Goal: Task Accomplishment & Management: Manage account settings

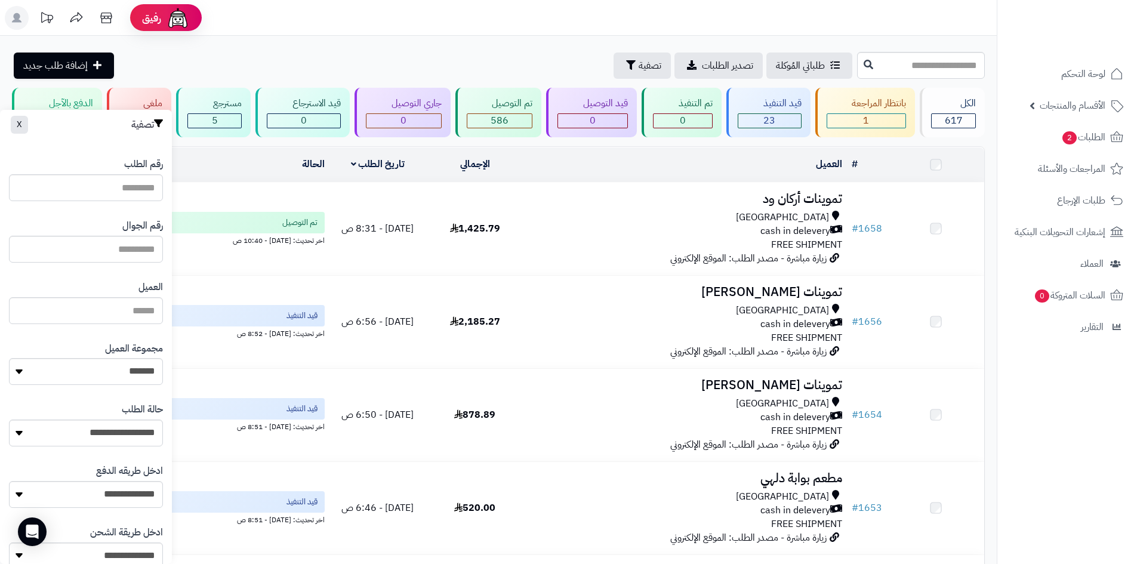
select select "*"
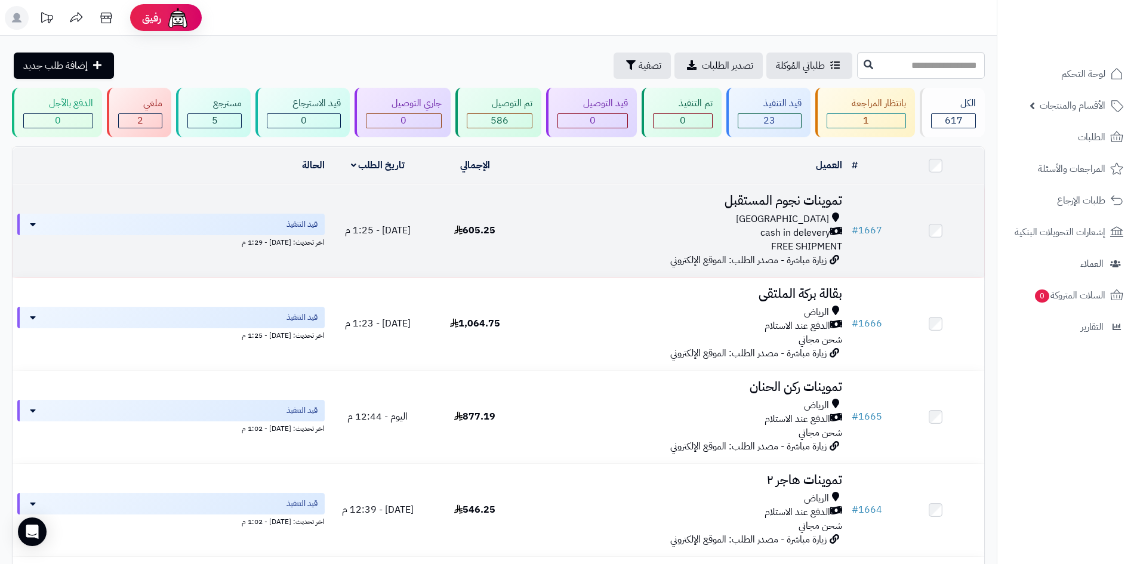
click at [556, 239] on div "Riyadh cash in delevery FREE SHIPMENT" at bounding box center [685, 232] width 314 height 41
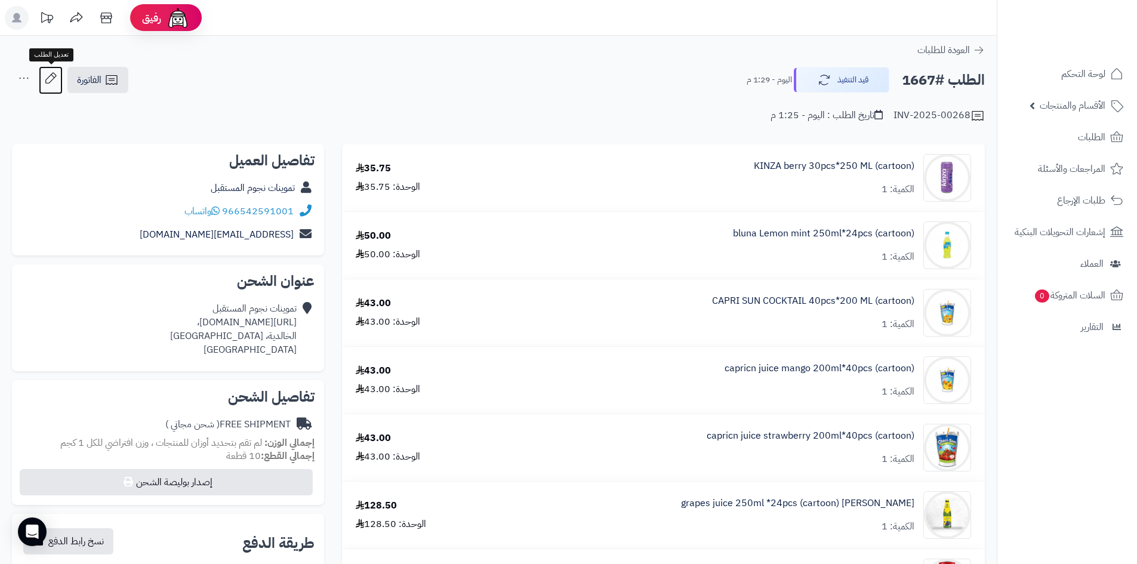
click at [48, 82] on icon at bounding box center [51, 78] width 24 height 24
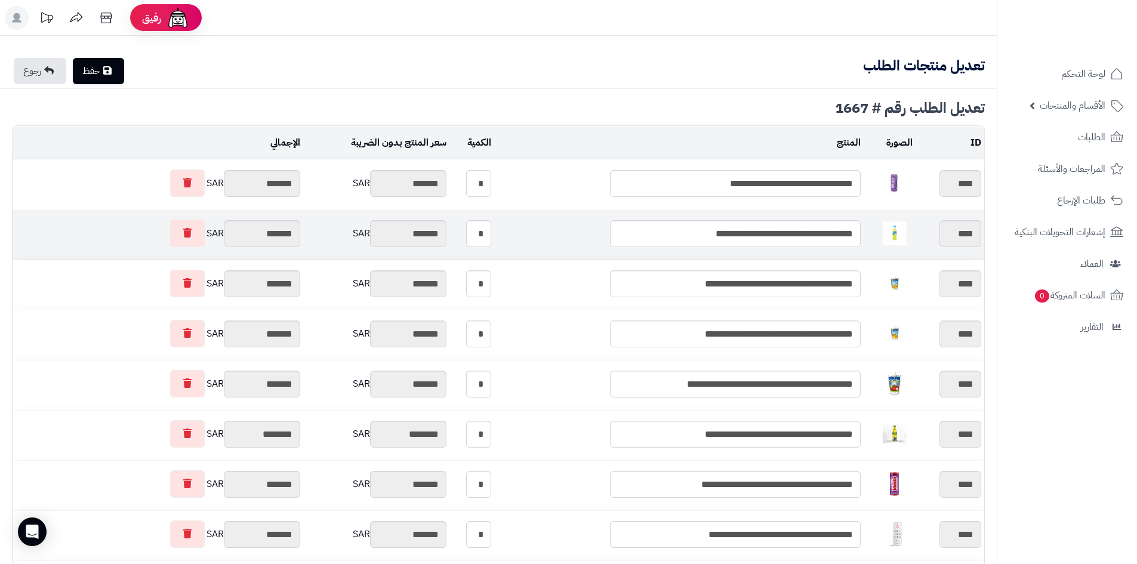
type textarea "**********"
